Goal: Task Accomplishment & Management: Manage account settings

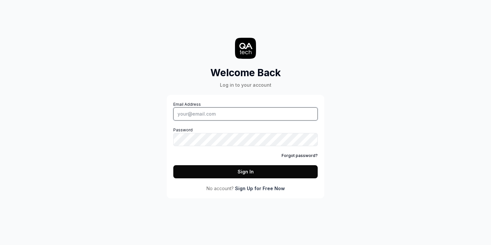
click at [273, 109] on input "Email Address" at bounding box center [245, 113] width 144 height 13
click at [0, 245] on com-1password-button at bounding box center [0, 245] width 0 height 0
type input "[EMAIL_ADDRESS][DOMAIN_NAME]"
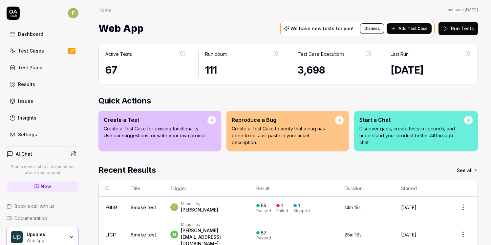
click at [45, 134] on link "Settings" at bounding box center [43, 134] width 72 height 13
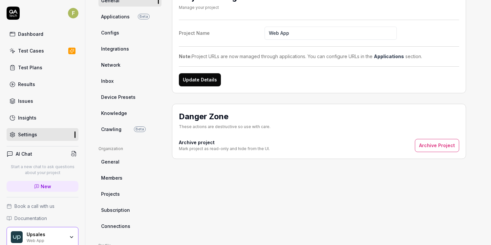
scroll to position [79, 0]
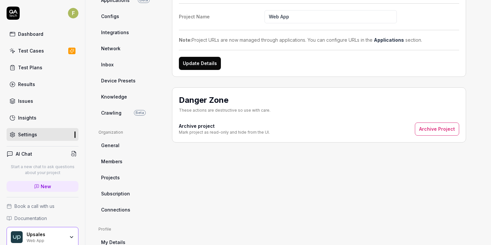
click at [121, 163] on span "Members" at bounding box center [111, 161] width 21 height 7
